Goal: Task Accomplishment & Management: Manage account settings

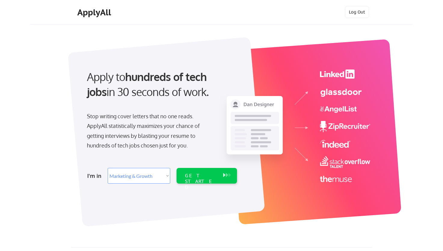
select select ""marketing___comms""
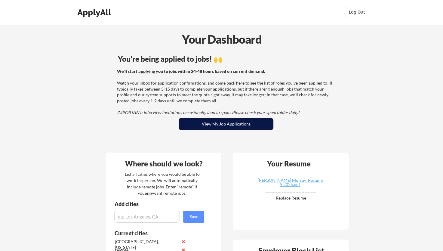
click at [229, 125] on button "View My Job Applications" at bounding box center [226, 124] width 95 height 12
